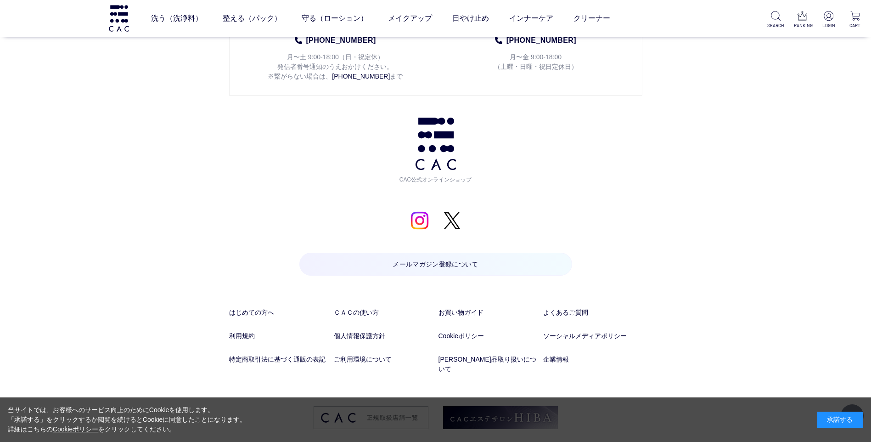
scroll to position [7222, 0]
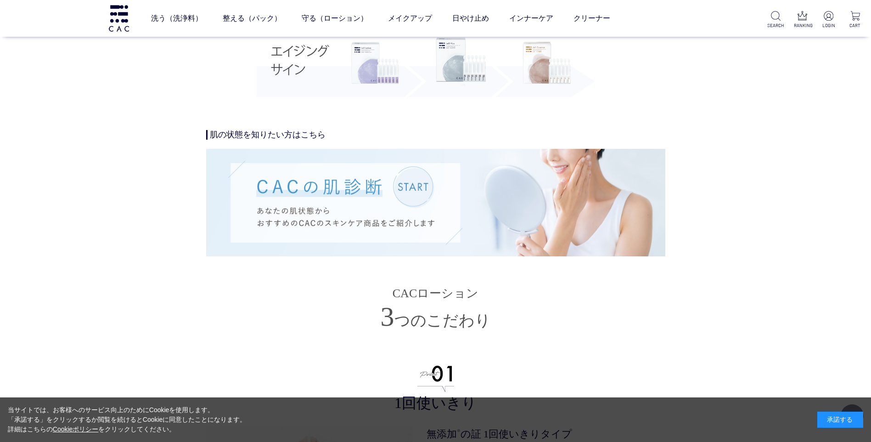
scroll to position [1975, 0]
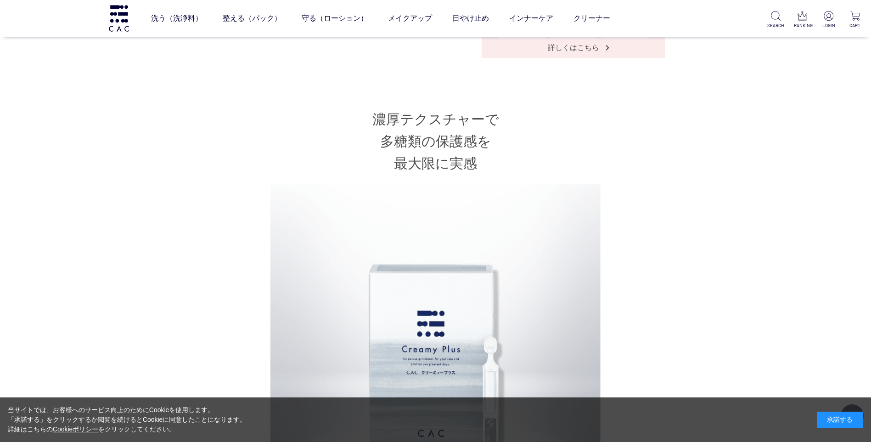
scroll to position [276, 0]
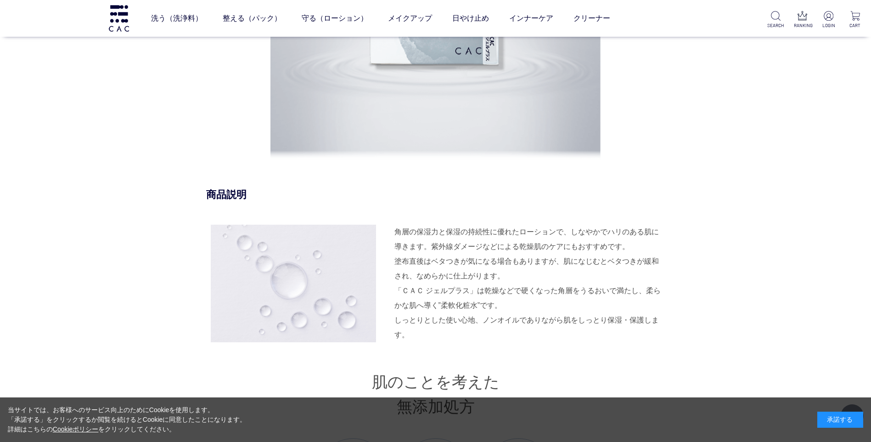
scroll to position [919, 0]
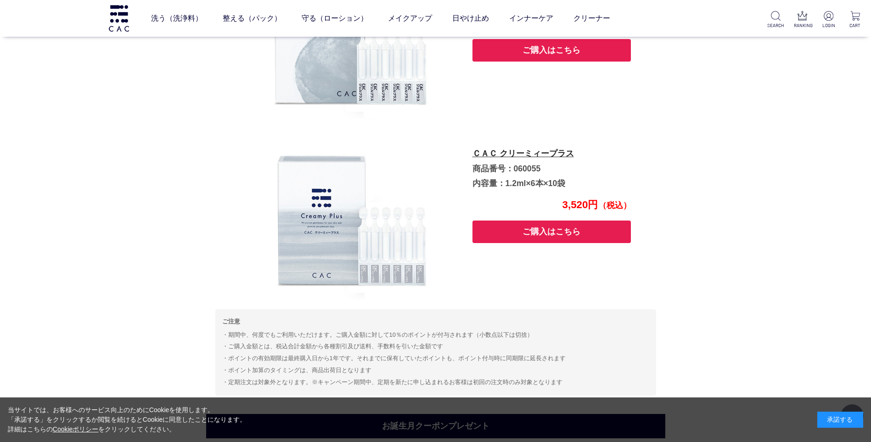
scroll to position [1287, 0]
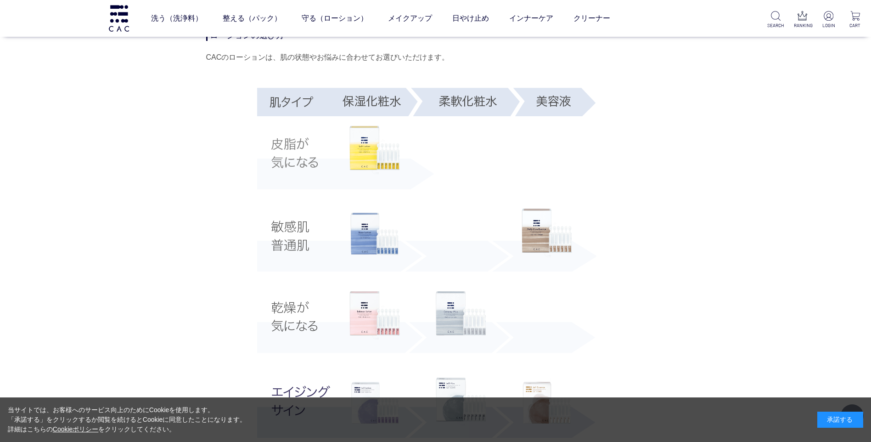
scroll to position [1838, 0]
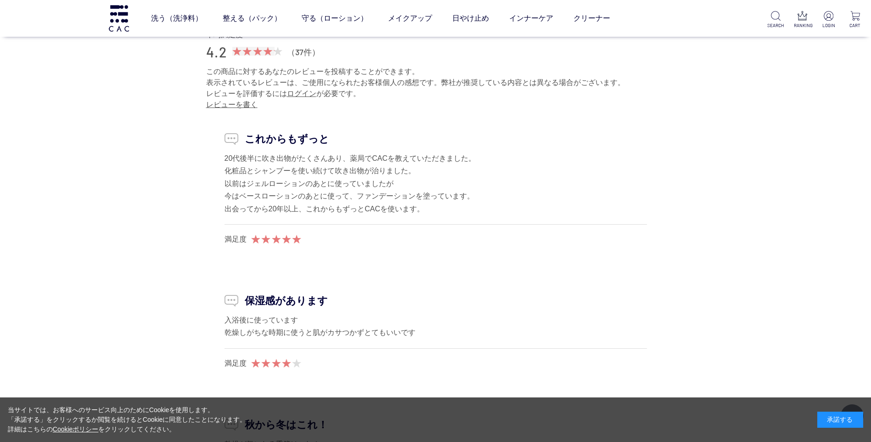
scroll to position [4594, 0]
